Goal: Check status: Check status

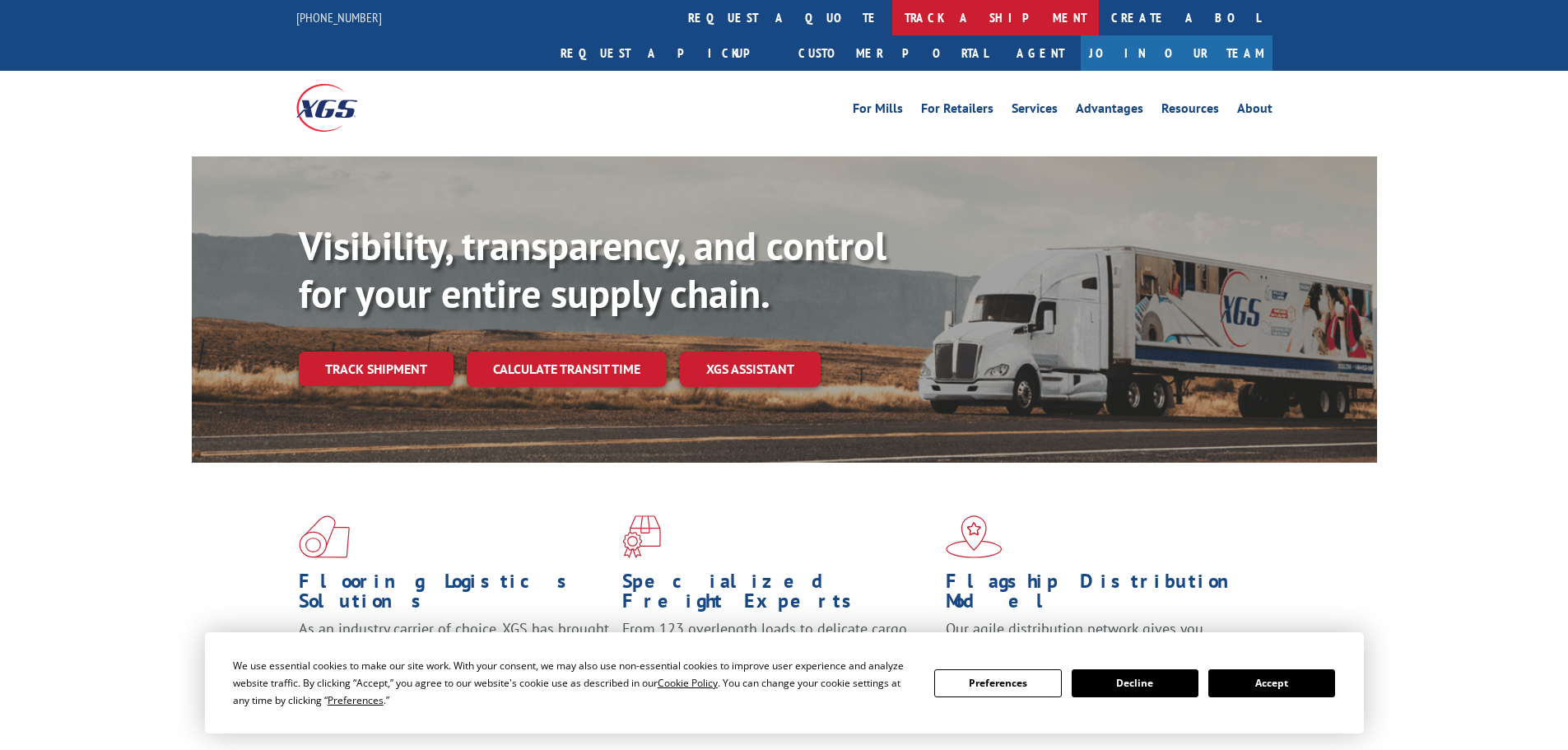
click at [892, 10] on link "track a shipment" at bounding box center [995, 18] width 207 height 36
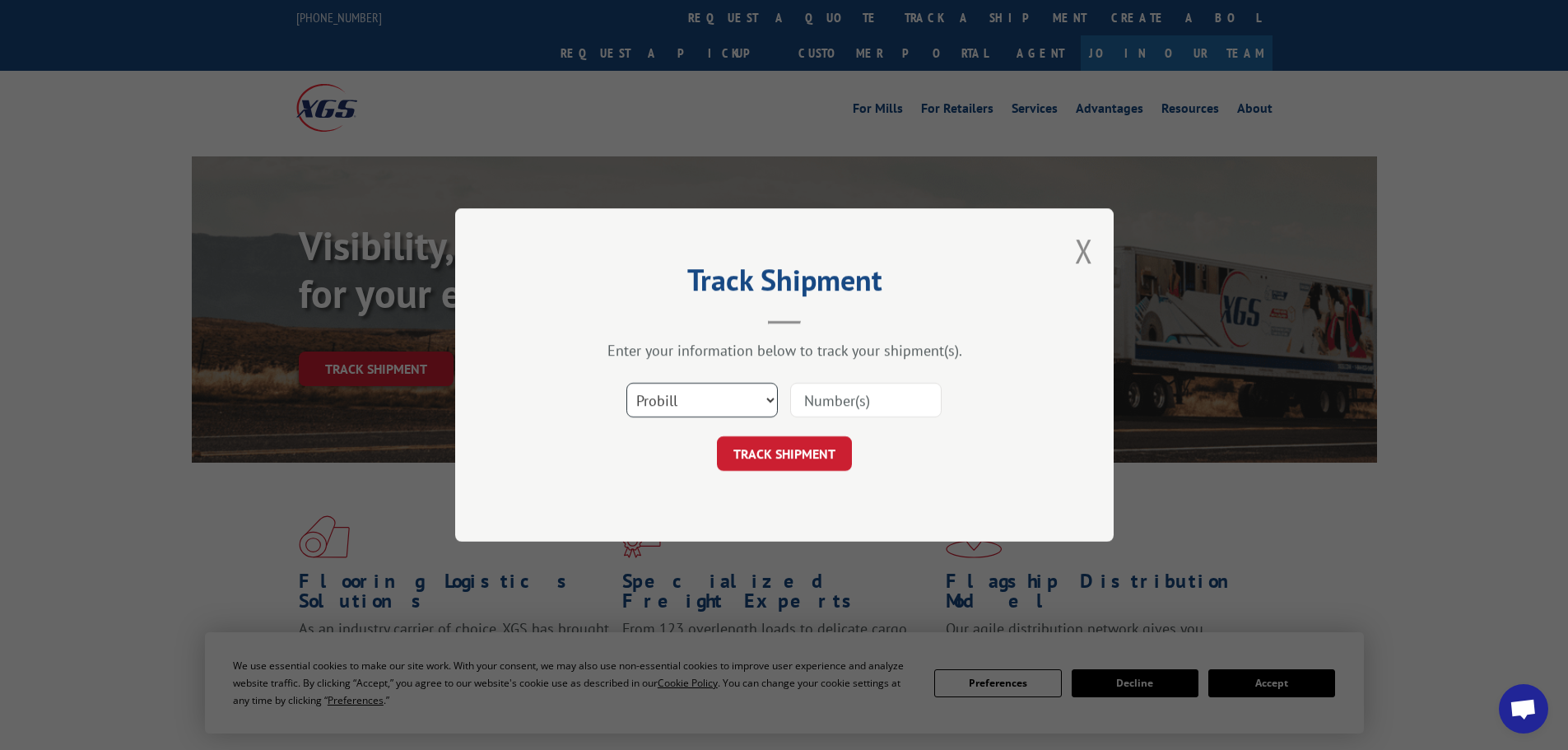
click at [650, 410] on select "Select category... Probill BOL PO" at bounding box center [701, 400] width 152 height 35
select select "bol"
click at [626, 383] on select "Select category... Probill BOL PO" at bounding box center [701, 400] width 152 height 35
click at [849, 394] on input at bounding box center [866, 400] width 152 height 35
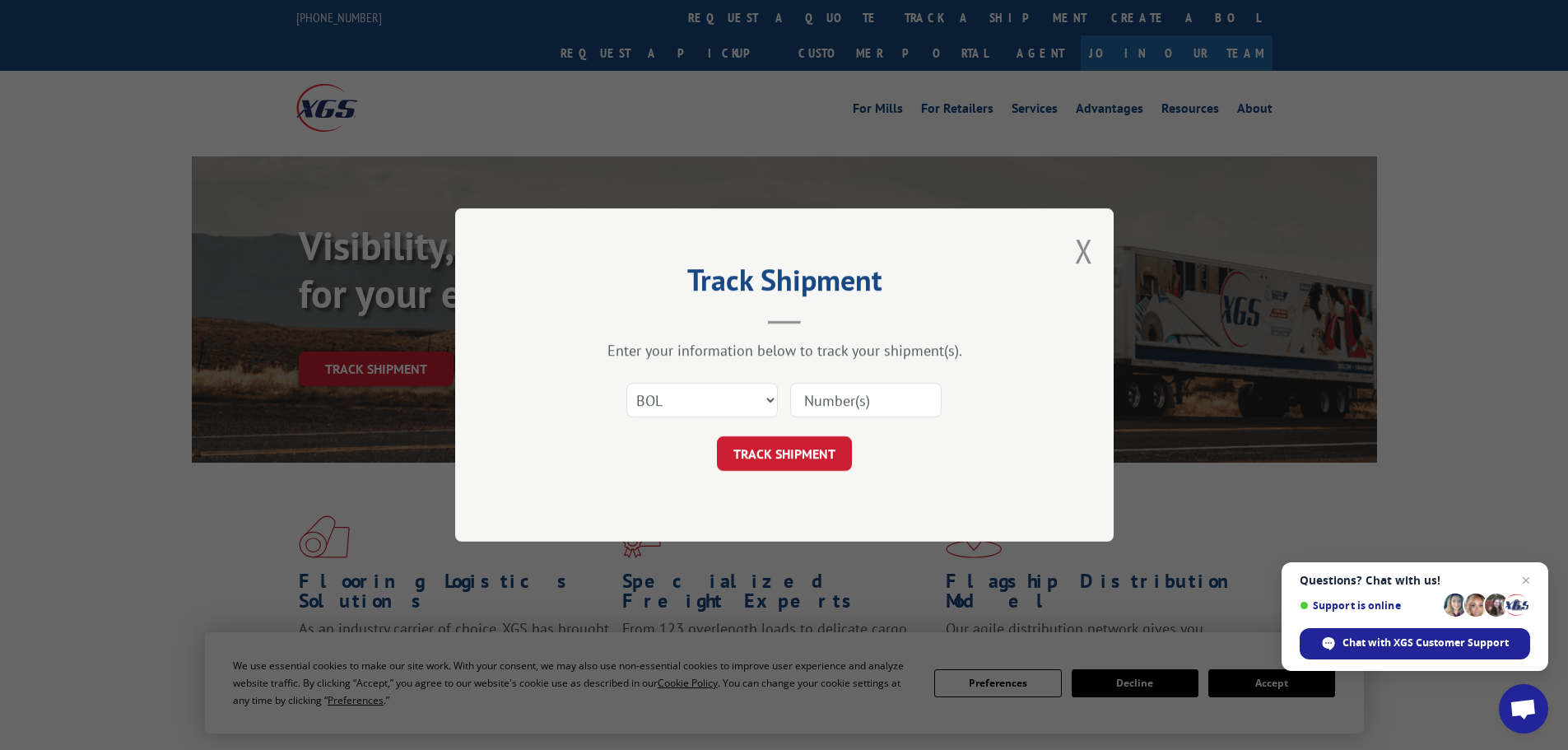
paste input "452870"
type input "452870"
click at [827, 449] on button "TRACK SHIPMENT" at bounding box center [784, 453] width 135 height 35
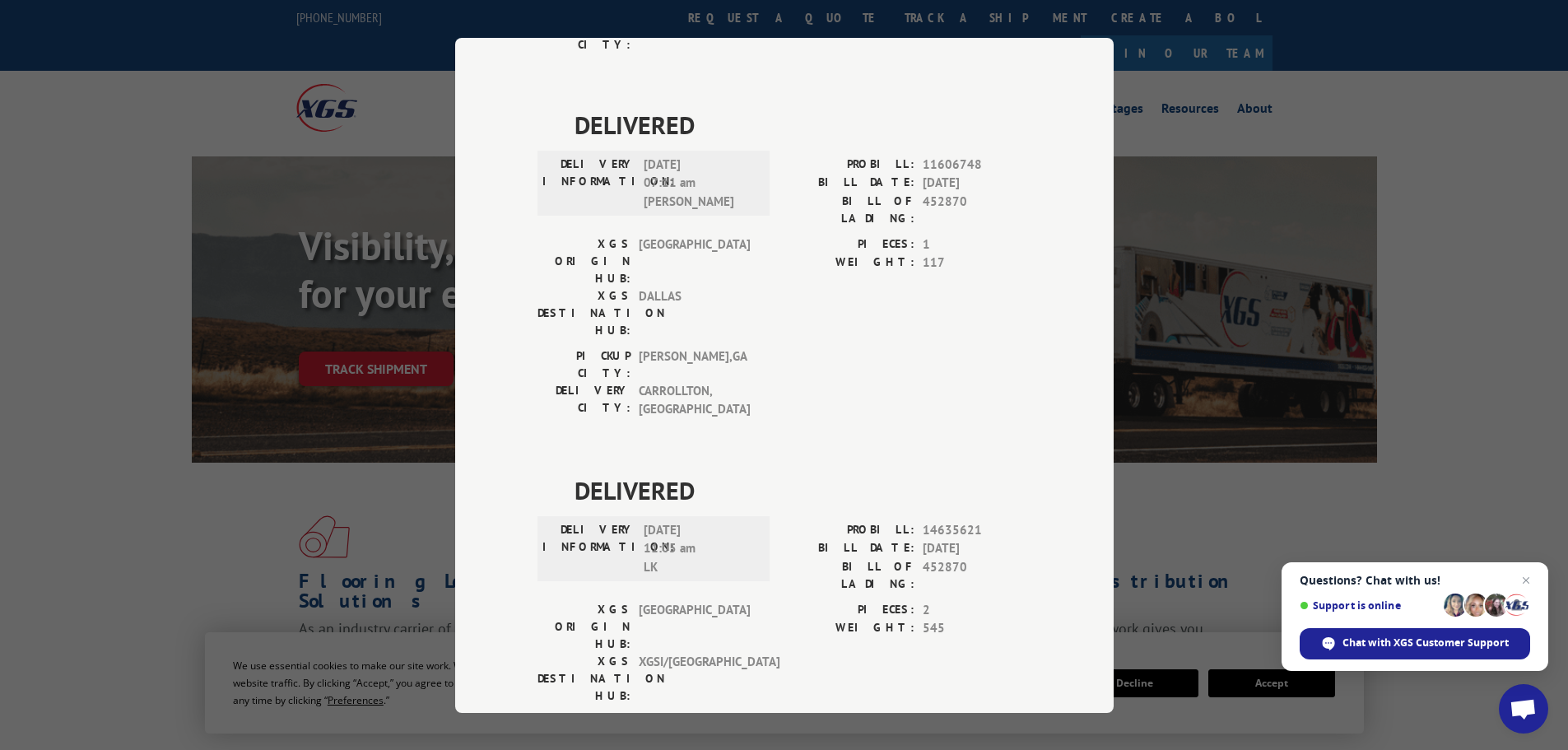
scroll to position [864, 0]
